Goal: Go to known website: Access a specific website the user already knows

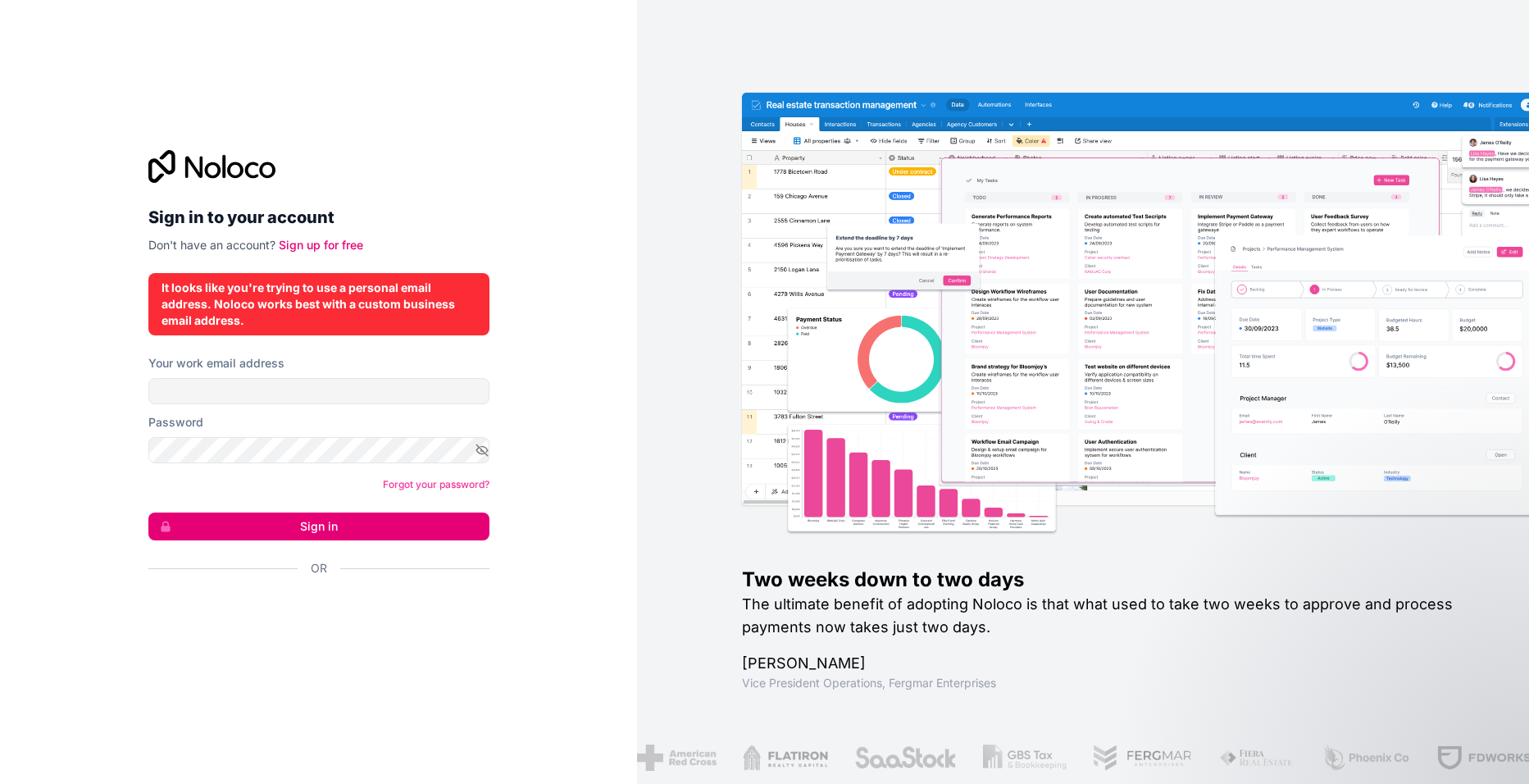
click at [236, 364] on label "Your work email address" at bounding box center [216, 363] width 136 height 17
click at [236, 378] on input "Your work email address" at bounding box center [318, 391] width 341 height 27
type input "**********"
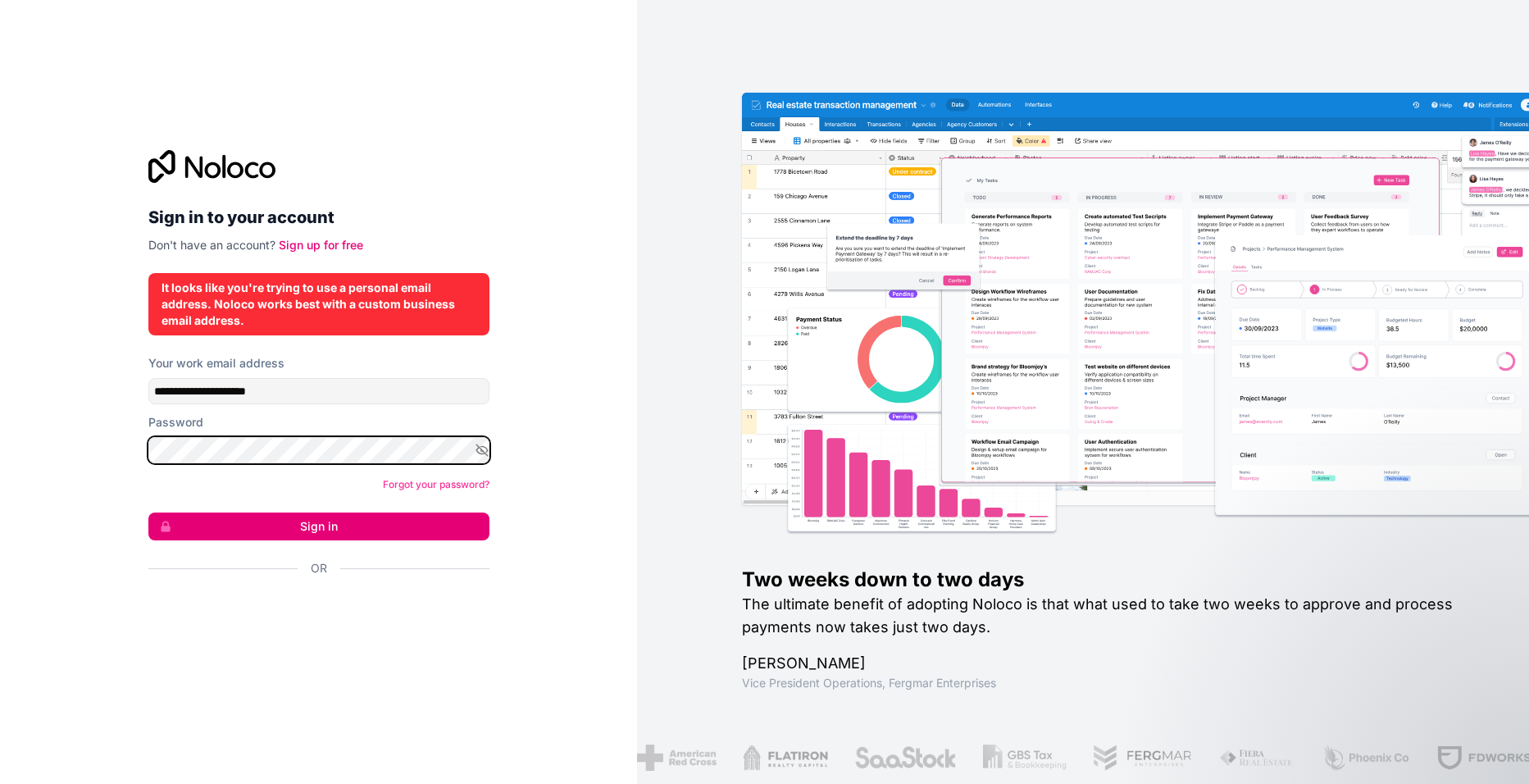
click at [148, 512] on button "Sign in" at bounding box center [318, 526] width 341 height 28
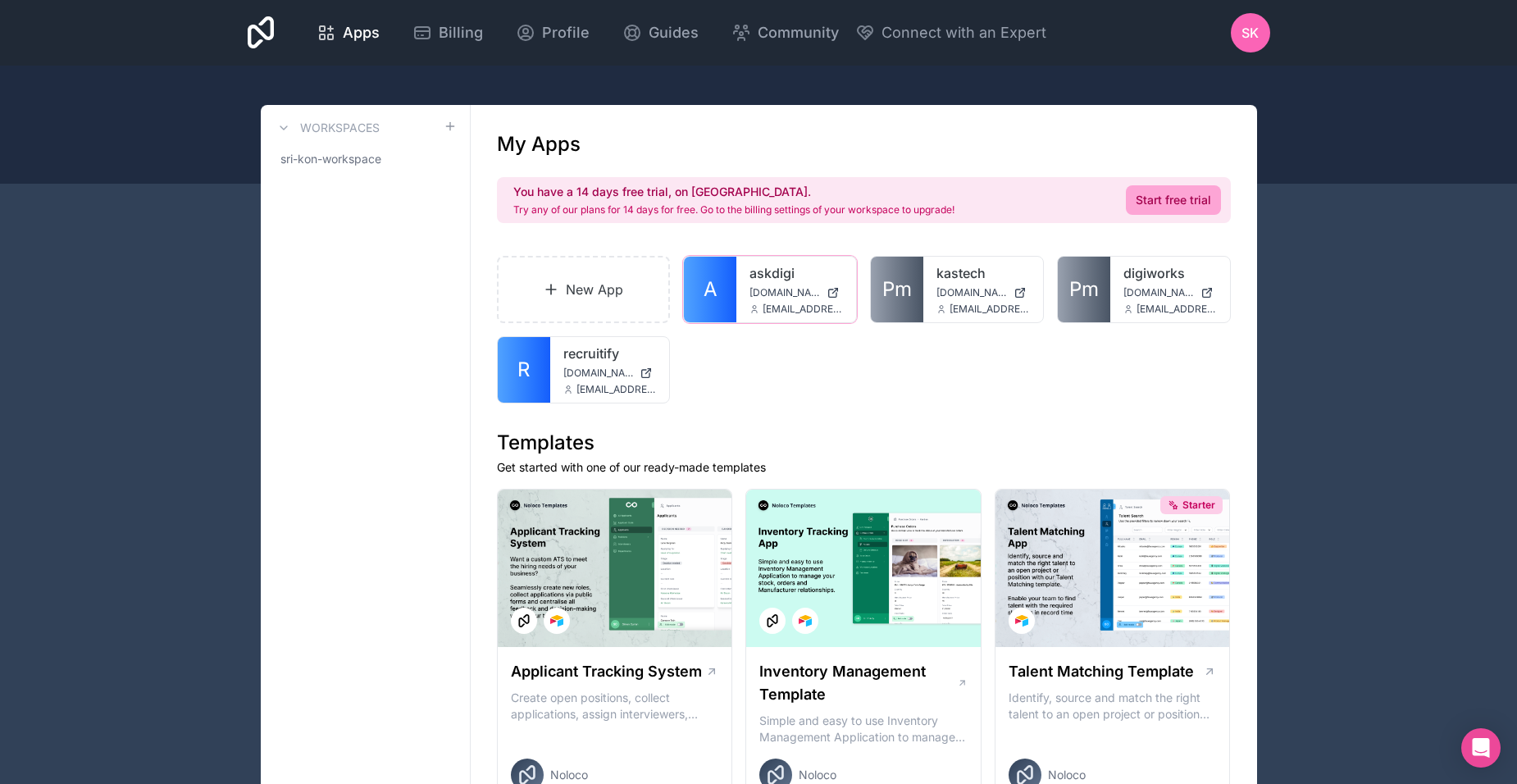
click at [727, 285] on link "A" at bounding box center [710, 289] width 52 height 65
click at [938, 277] on link "digiworks" at bounding box center [983, 272] width 94 height 19
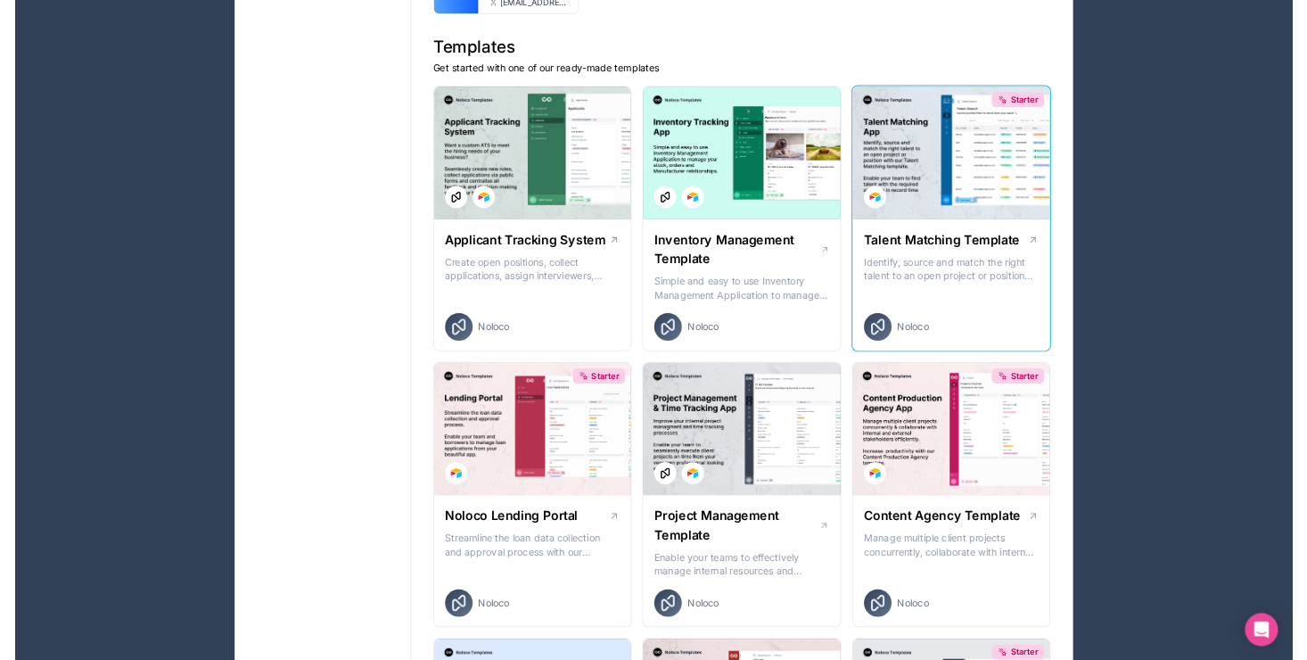
scroll to position [446, 0]
